Goal: Task Accomplishment & Management: Use online tool/utility

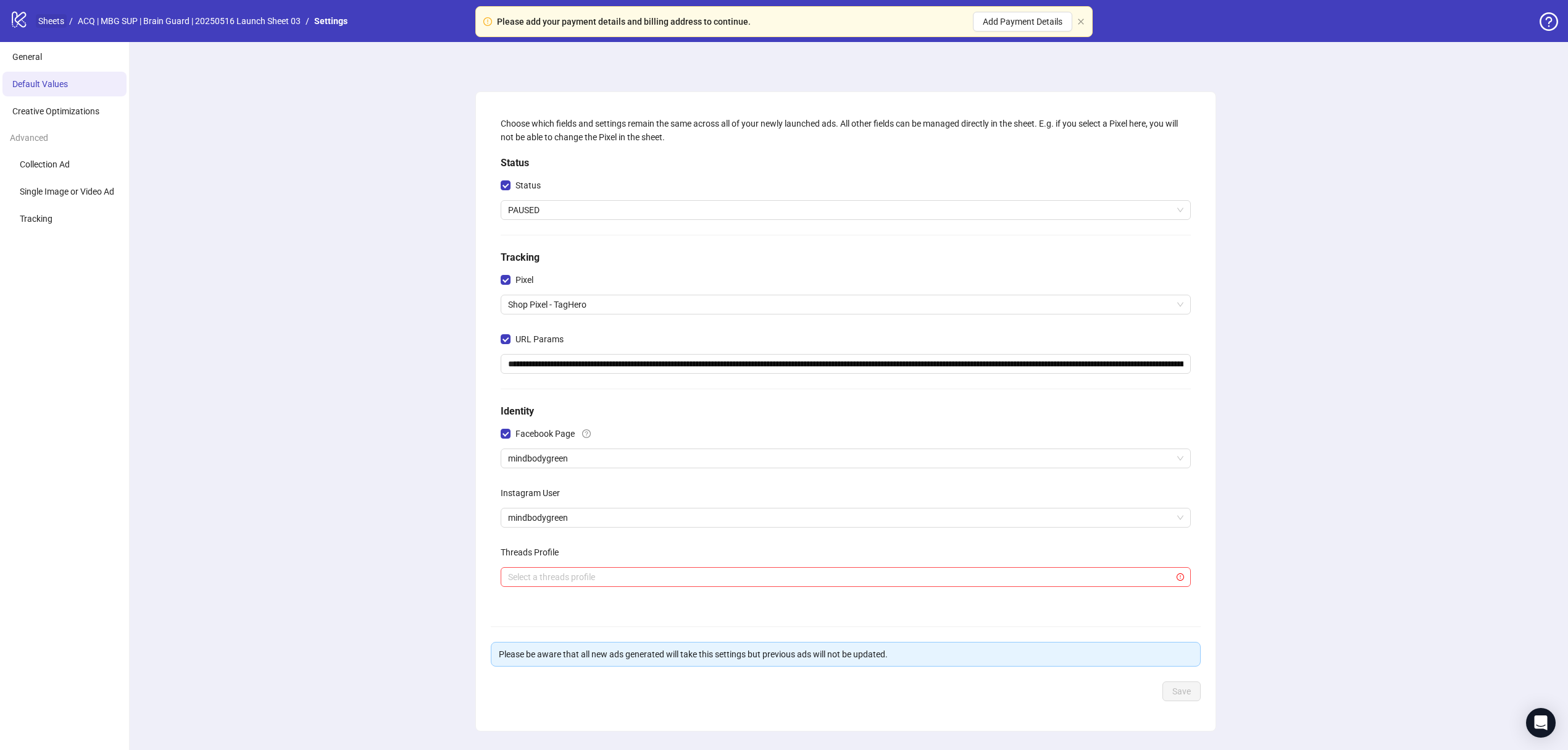
click at [63, 18] on link "Sheets" at bounding box center [51, 21] width 31 height 14
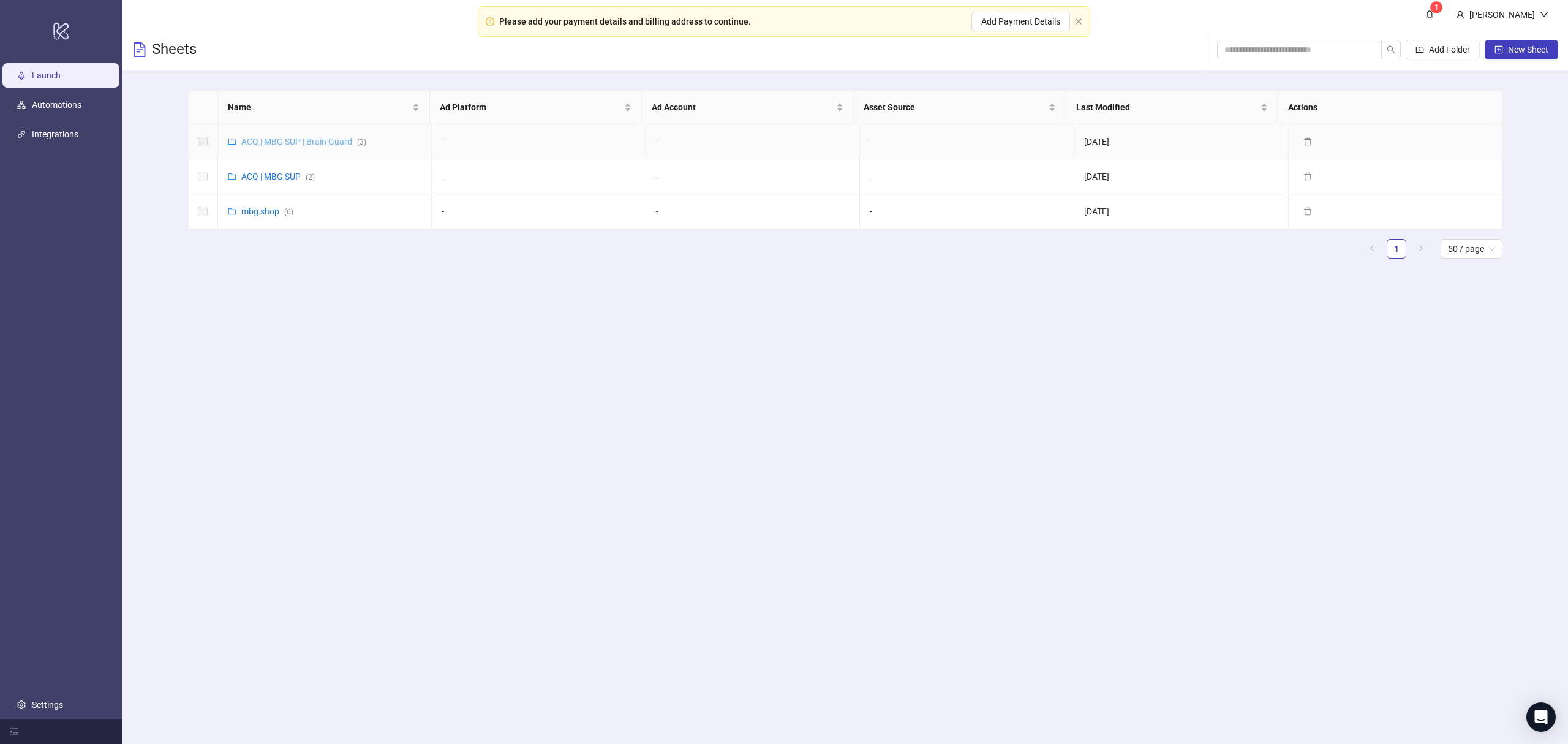
click at [325, 143] on link "ACQ | MBG SUP | Brain Guard ( 3 )" at bounding box center [304, 141] width 125 height 10
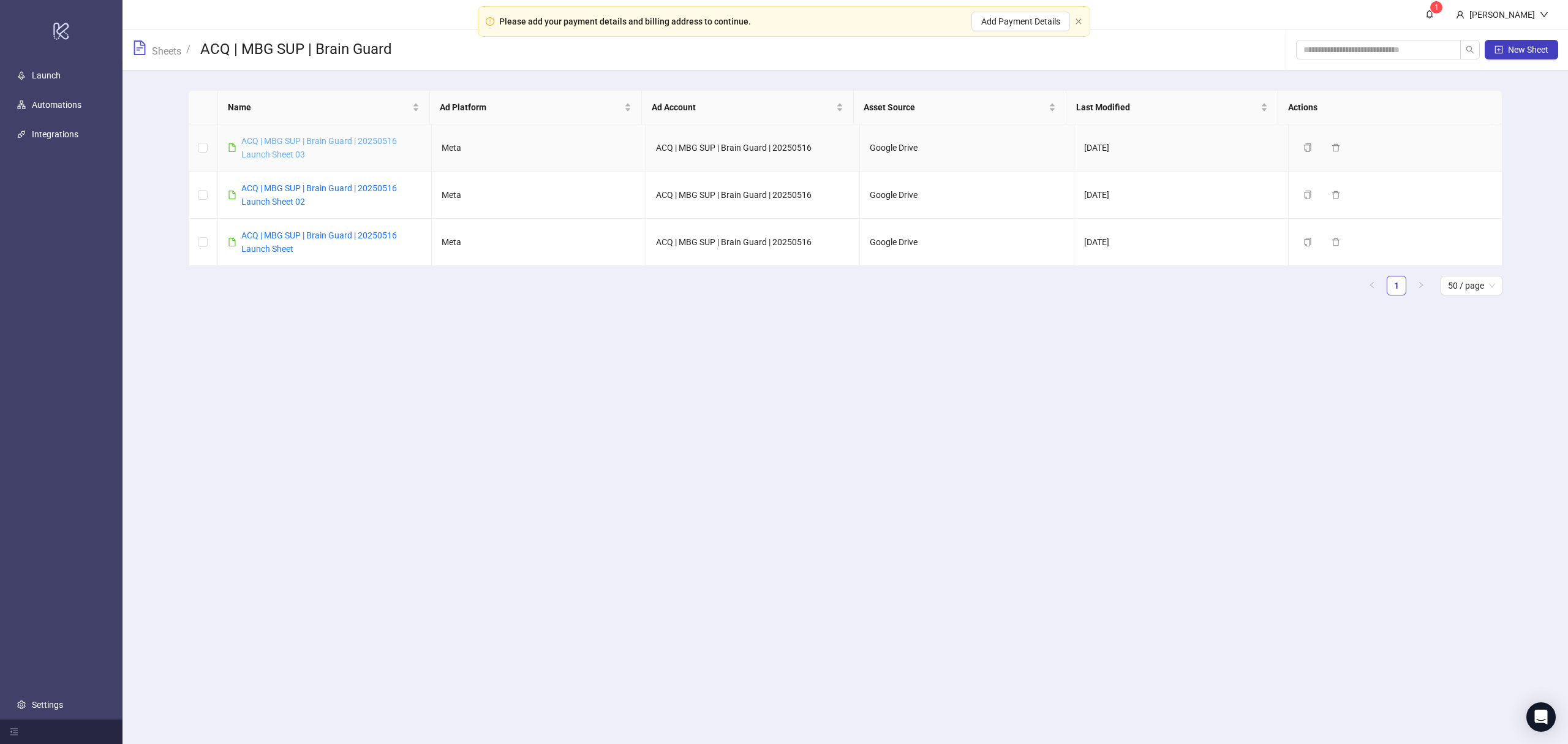
click at [288, 156] on link "ACQ | MBG SUP | Brain Guard | 20250516 Launch Sheet 03" at bounding box center [319, 148] width 156 height 24
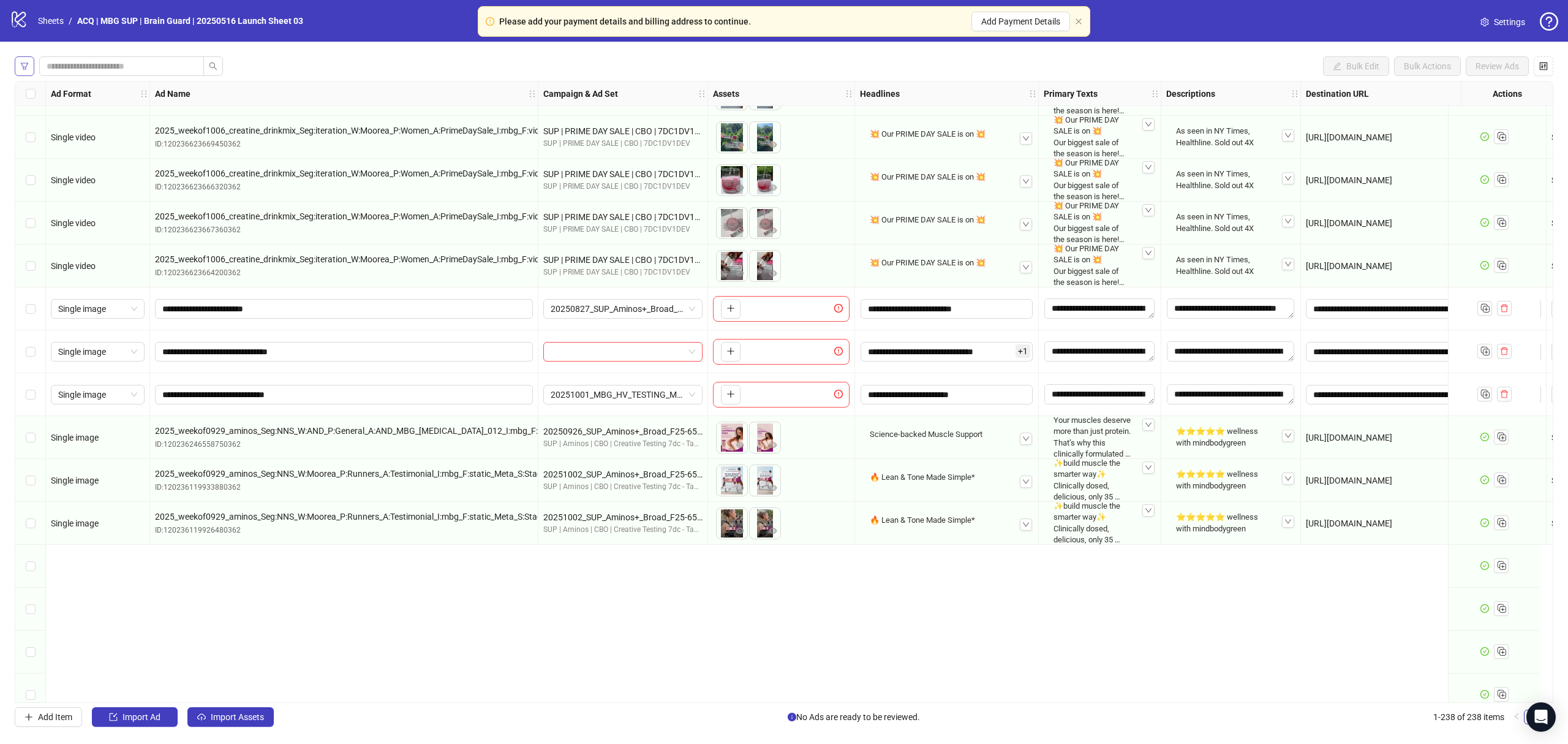
scroll to position [571, 0]
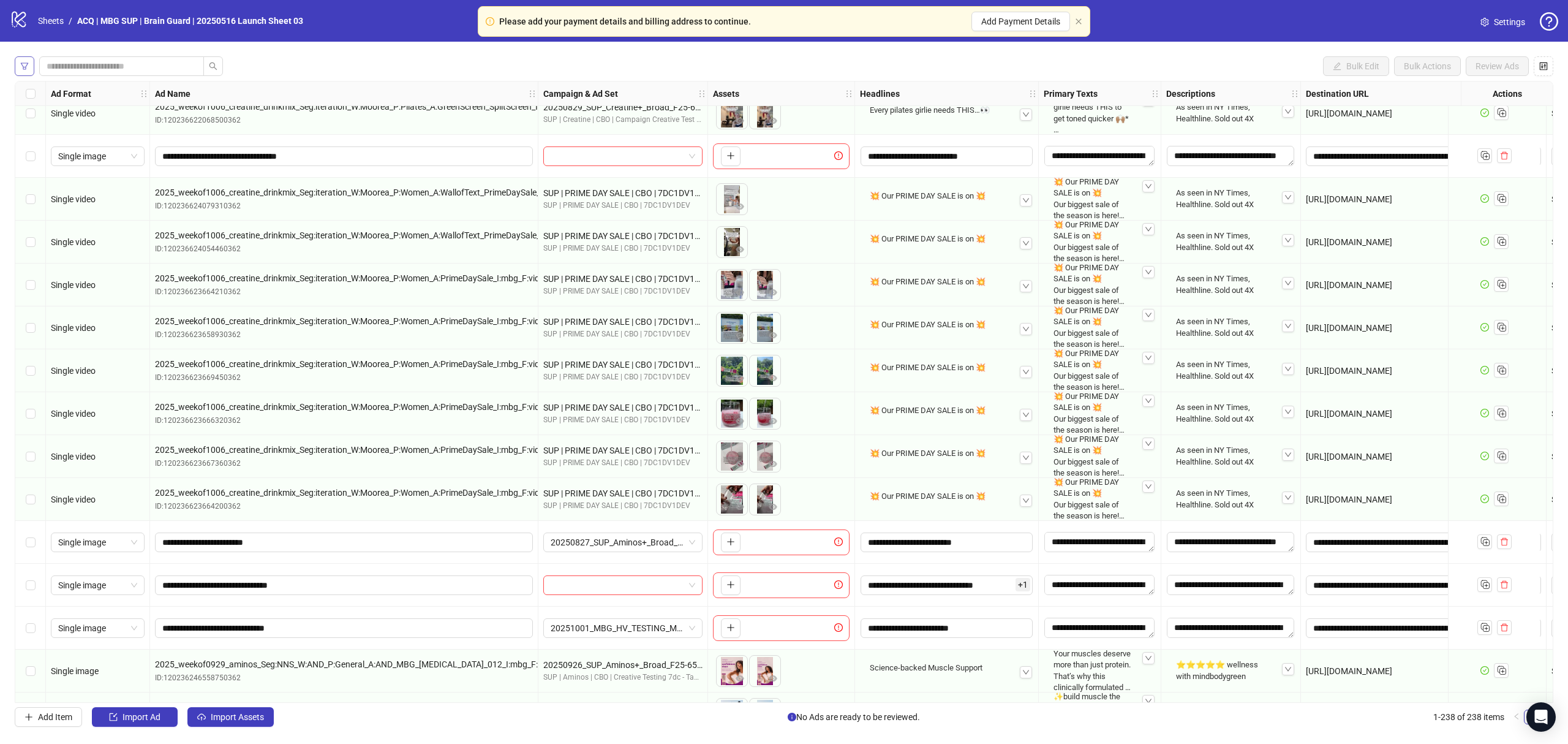
click at [20, 66] on icon "filter" at bounding box center [24, 66] width 8 height 8
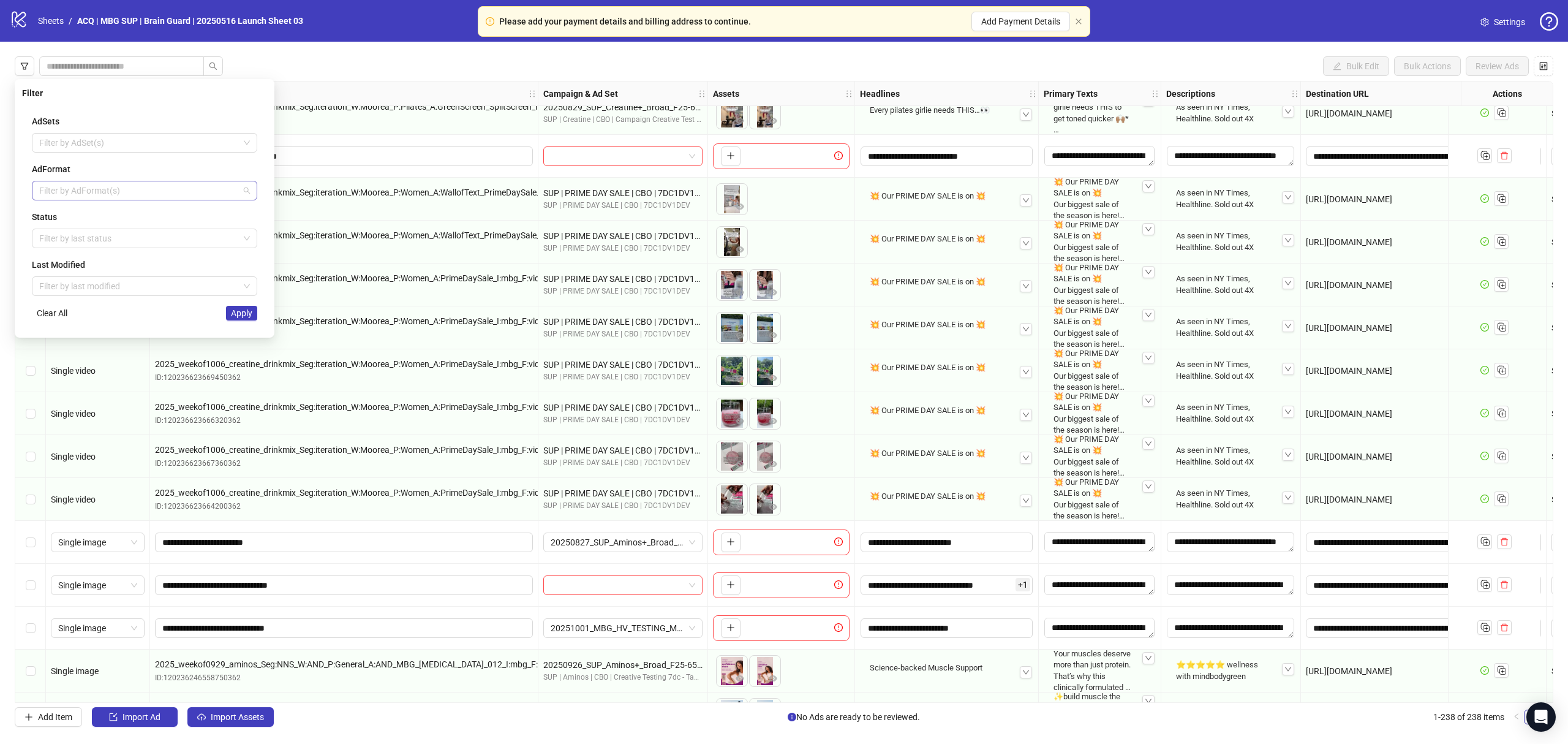
click at [139, 199] on div "Filter by AdFormat(s)" at bounding box center [145, 190] width 225 height 19
click at [138, 199] on div at bounding box center [138, 190] width 208 height 17
click at [148, 233] on div at bounding box center [138, 238] width 208 height 17
click at [159, 263] on div "Draft" at bounding box center [145, 264] width 206 height 13
click at [248, 330] on div "AdSets Filter by AdSet(s) AdFormat Filter by AdFormat(s) Status Draft Last Modi…" at bounding box center [144, 218] width 245 height 226
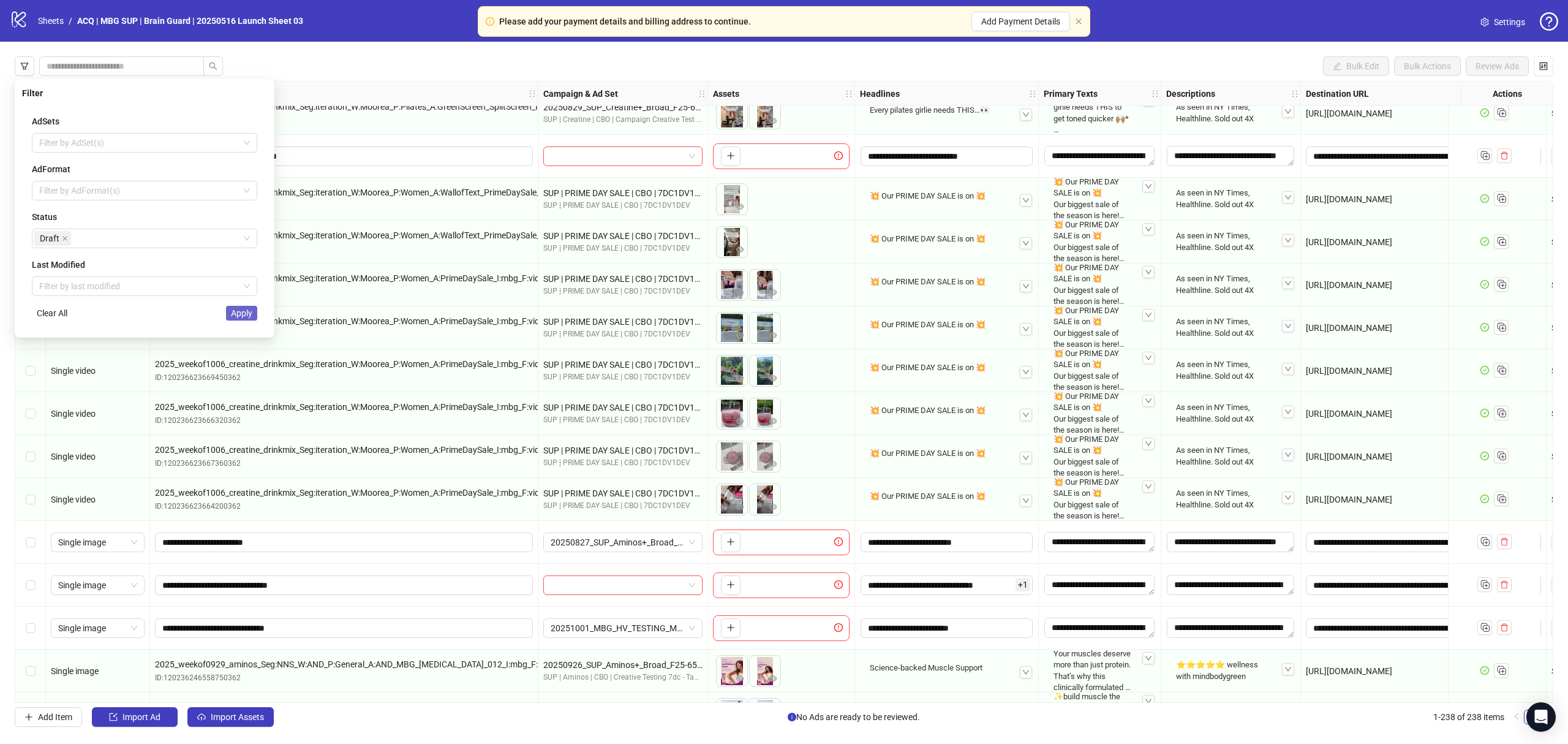
click at [249, 315] on span "Apply" at bounding box center [241, 313] width 21 height 10
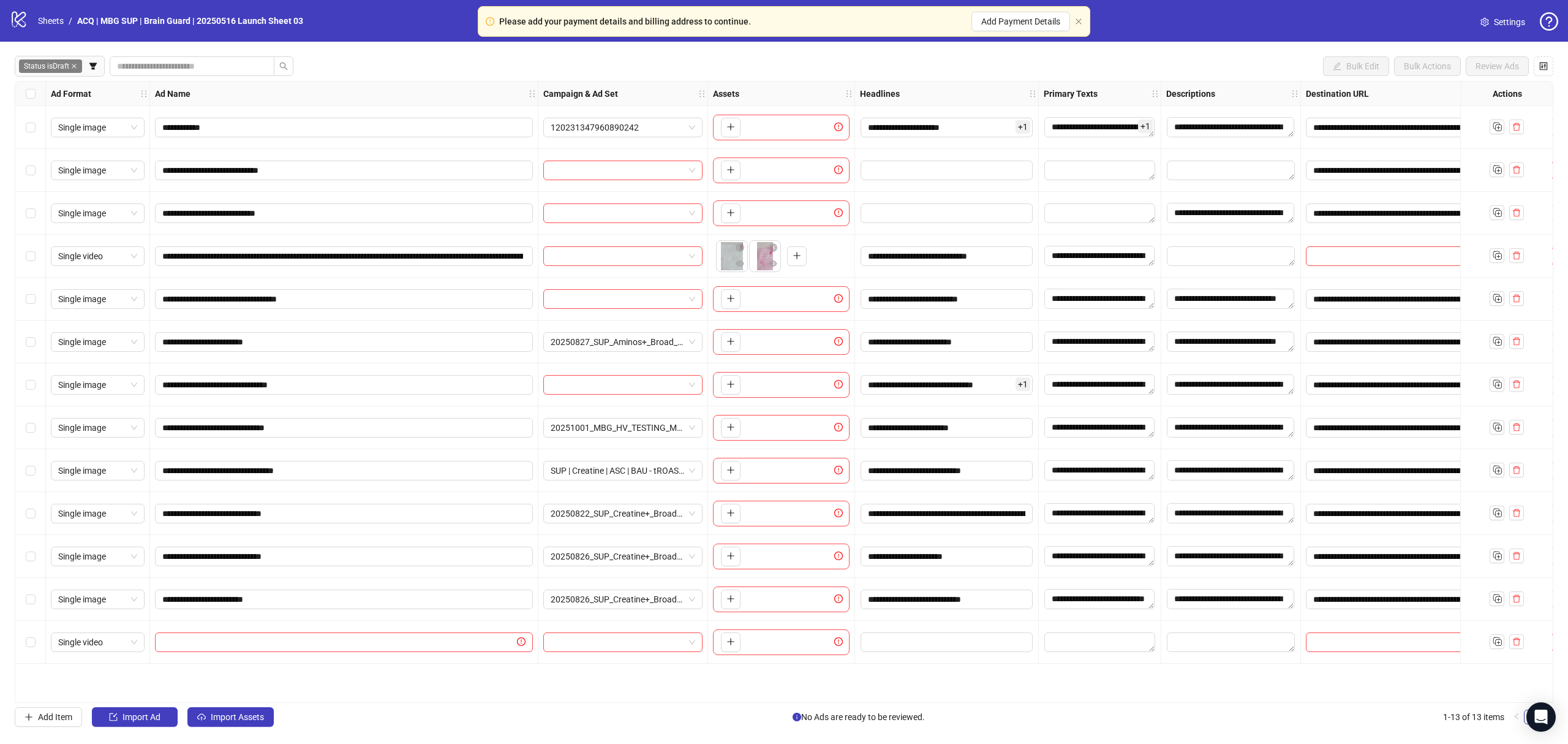
scroll to position [0, 0]
click at [744, 642] on div "To pick up a draggable item, press the space bar. While dragging, use the arrow…" at bounding box center [781, 642] width 136 height 26
click at [734, 639] on icon "plus" at bounding box center [730, 641] width 8 height 8
click at [123, 652] on div "Single video" at bounding box center [97, 641] width 93 height 19
click at [102, 539] on div "Carousel" at bounding box center [98, 539] width 74 height 13
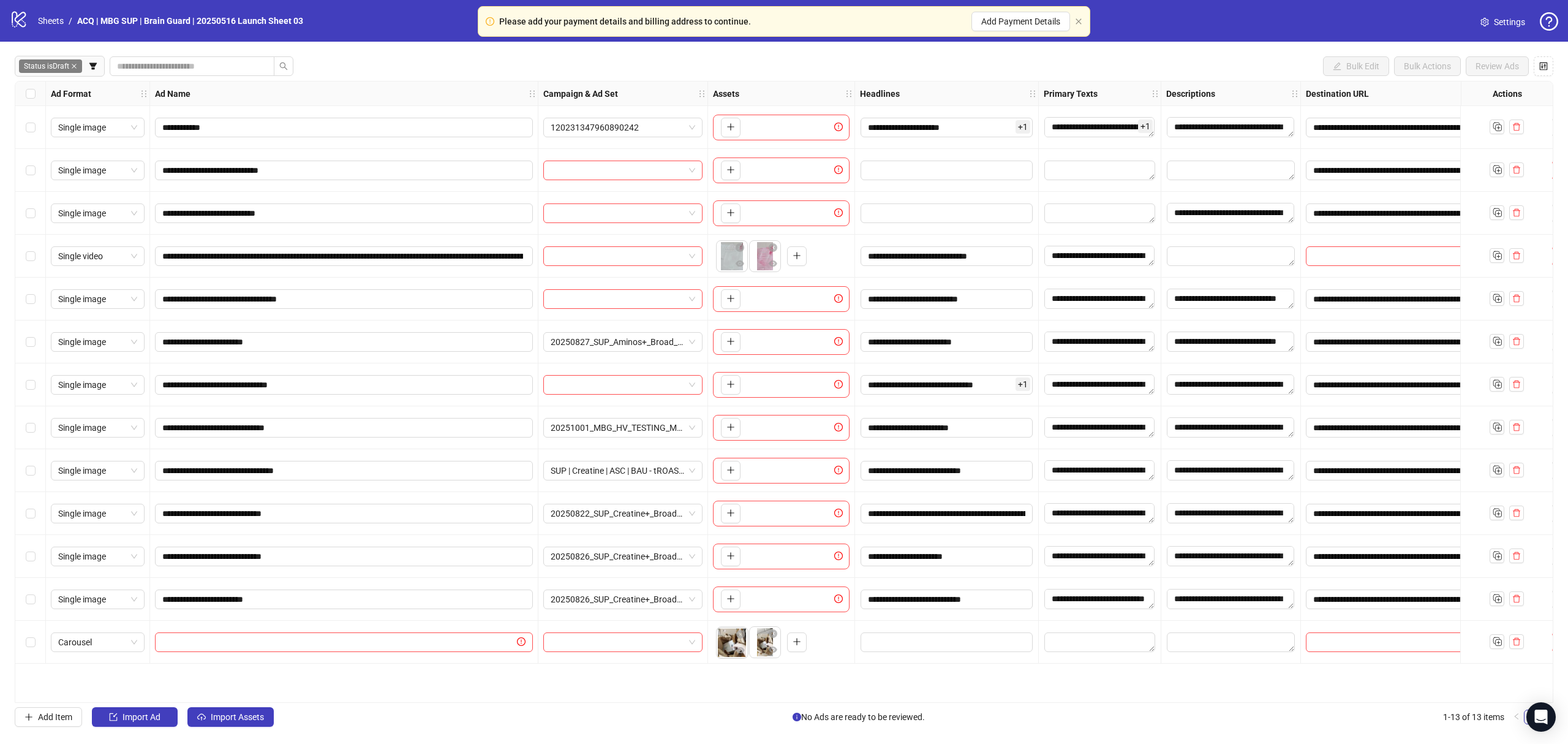
click at [731, 650] on body "**********" at bounding box center [784, 372] width 1568 height 744
click at [38, 636] on div "Select row 13" at bounding box center [30, 642] width 30 height 43
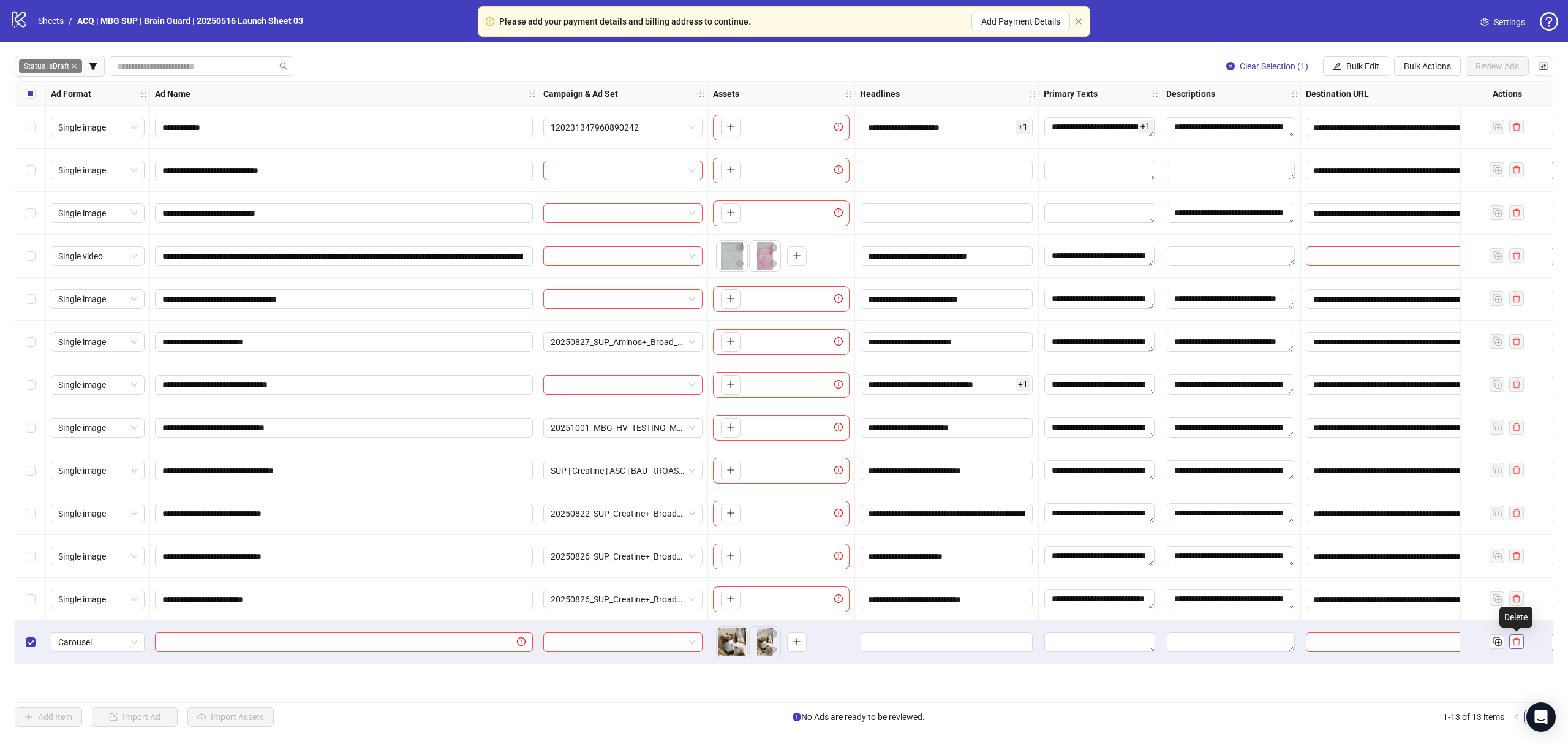
click at [1515, 646] on icon "delete" at bounding box center [1516, 641] width 8 height 8
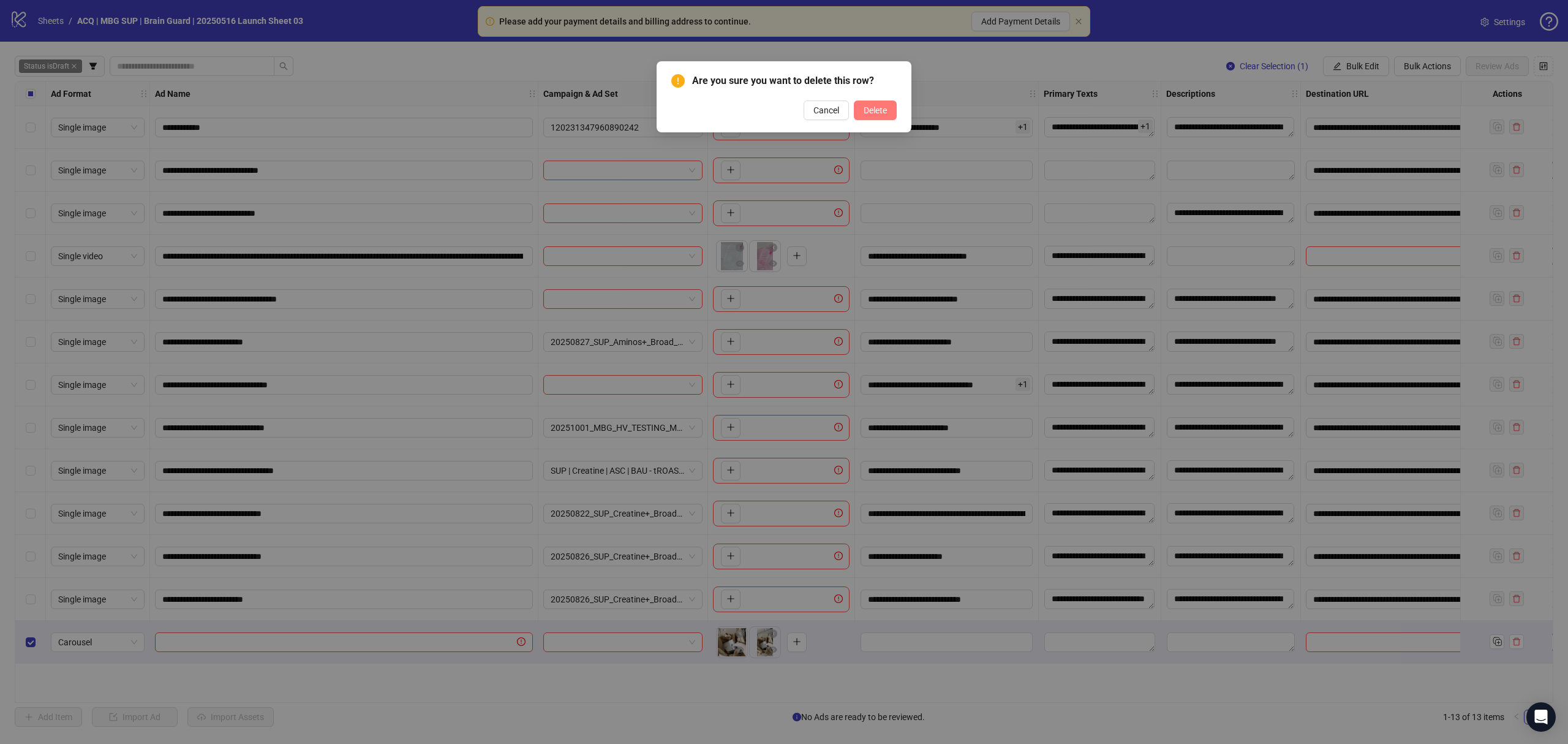
click at [856, 109] on button "Delete" at bounding box center [875, 109] width 43 height 19
